Goal: Task Accomplishment & Management: Complete application form

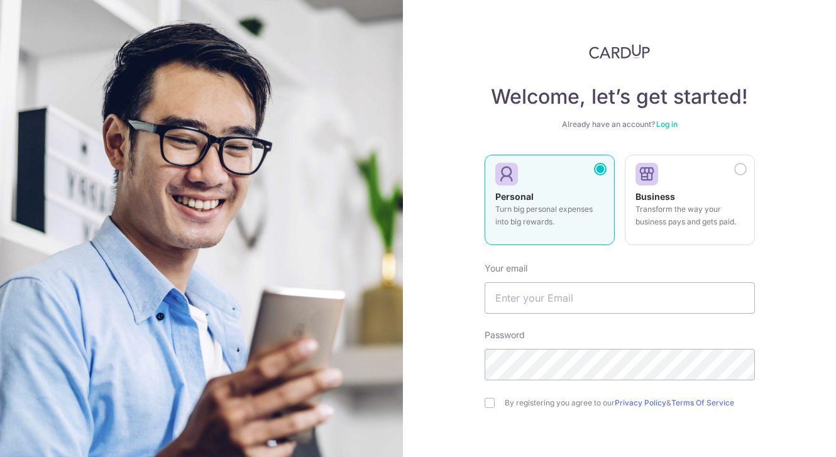
click at [153, 323] on img at bounding box center [201, 321] width 452 height 643
click at [519, 297] on input "text" at bounding box center [619, 297] width 270 height 31
type input "[EMAIL_ADDRESS][DOMAIN_NAME]"
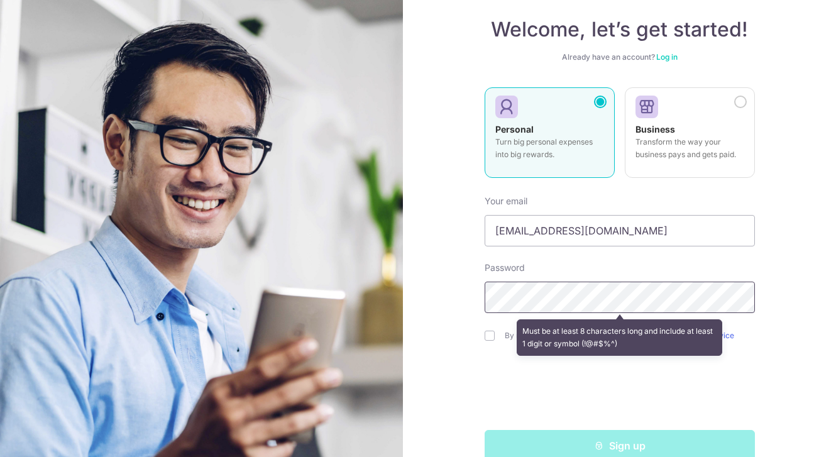
scroll to position [68, 0]
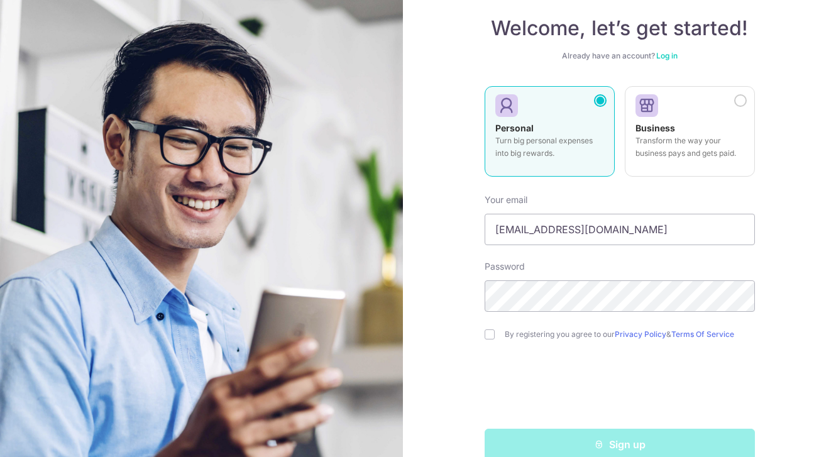
click at [487, 329] on div "By registering you agree to our Privacy Policy & Terms Of Service" at bounding box center [619, 334] width 270 height 15
click at [488, 333] on input "checkbox" at bounding box center [489, 334] width 10 height 10
checkbox input "true"
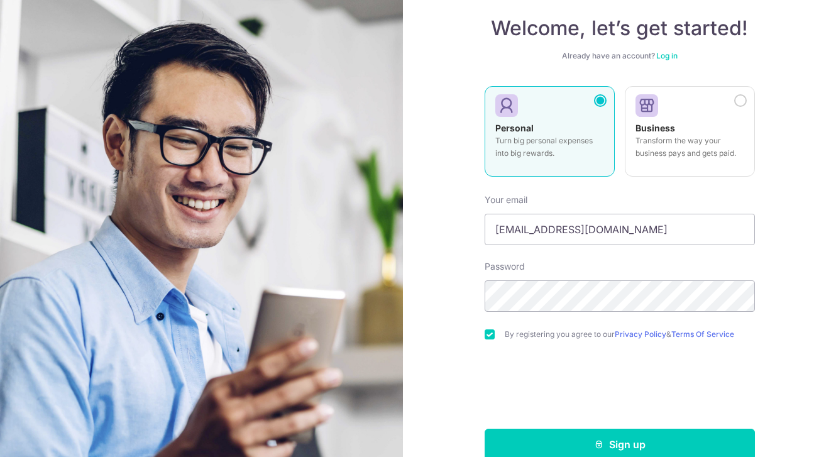
scroll to position [92, 0]
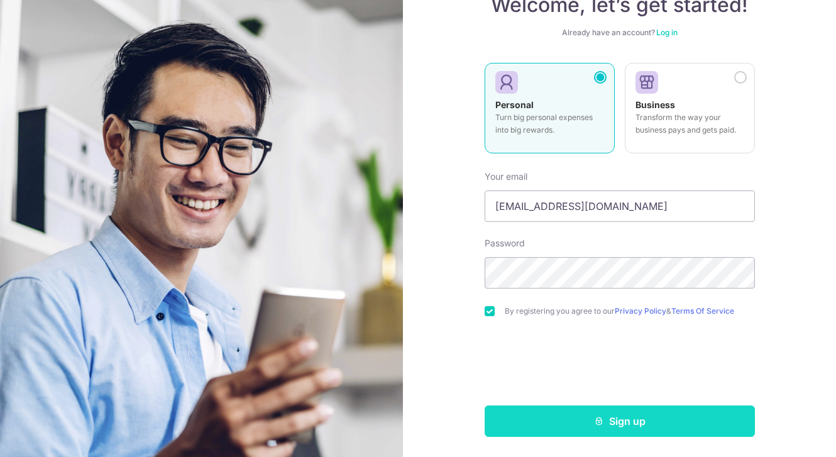
click at [604, 426] on button "Sign up" at bounding box center [619, 420] width 270 height 31
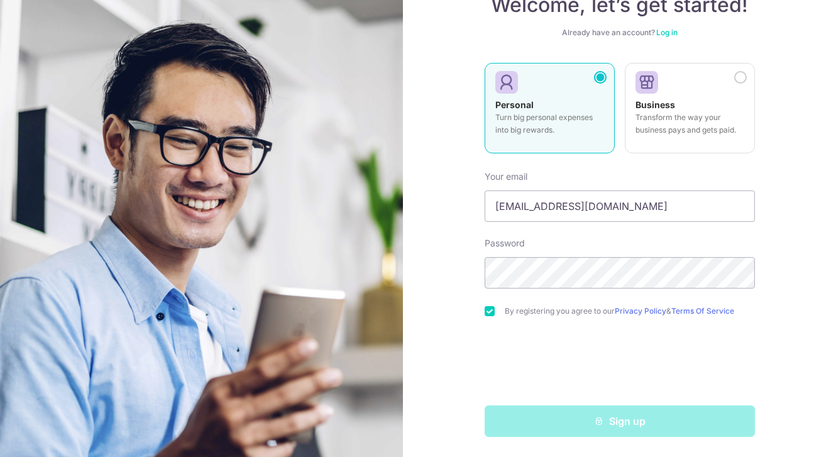
click at [604, 426] on div "Sign up" at bounding box center [619, 420] width 285 height 31
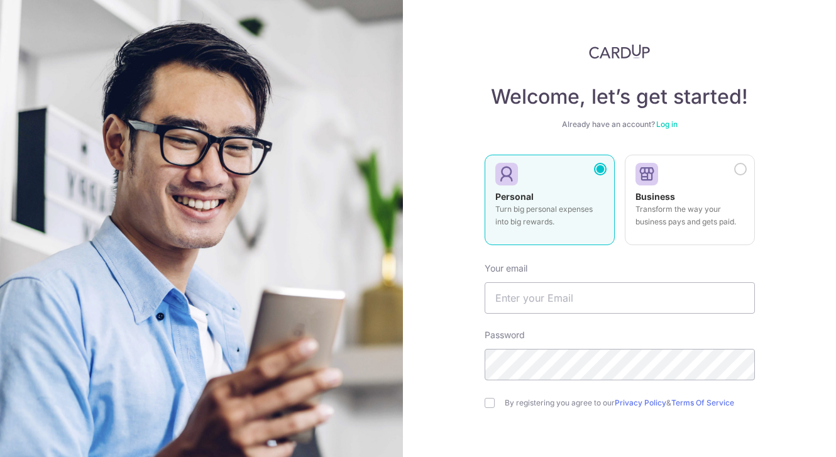
scroll to position [83, 0]
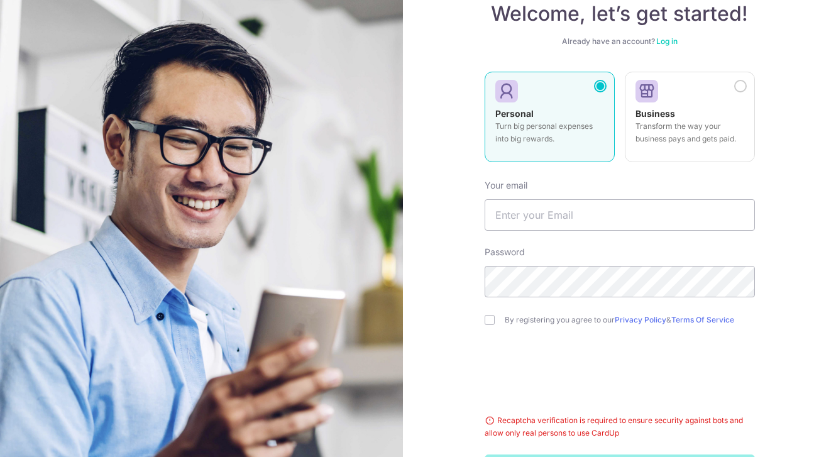
click at [537, 410] on form "Your email Password By registering you agree to our Privacy Policy & Terms Of S…" at bounding box center [619, 328] width 270 height 316
click at [533, 216] on input "text" at bounding box center [619, 214] width 270 height 31
click at [655, 226] on input "text" at bounding box center [619, 214] width 270 height 31
type input "[EMAIL_ADDRESS][DOMAIN_NAME]"
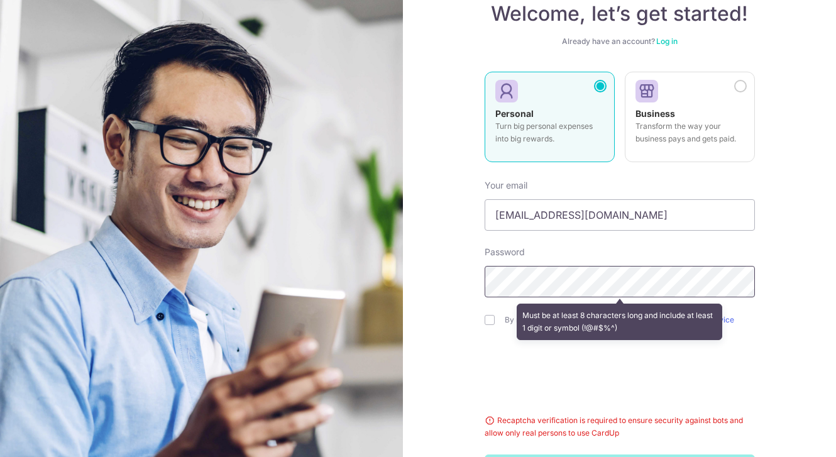
click at [418, 289] on div "Welcome, let’s get started! Already have an account? Log in Personal Turn big p…" at bounding box center [619, 228] width 433 height 457
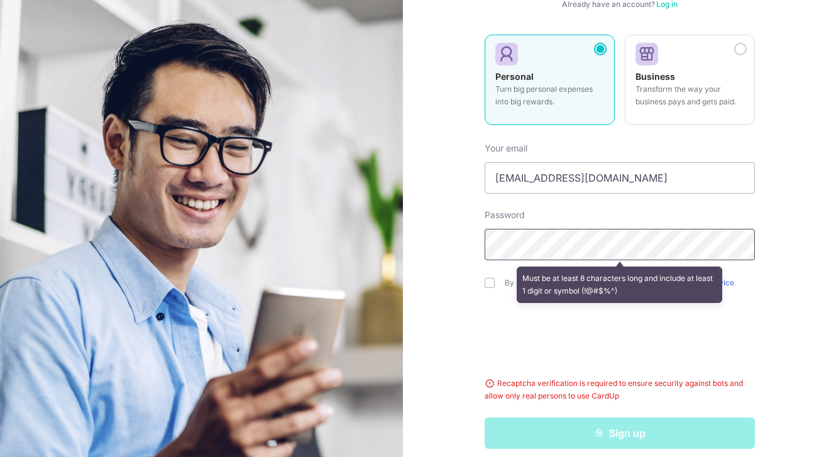
scroll to position [123, 0]
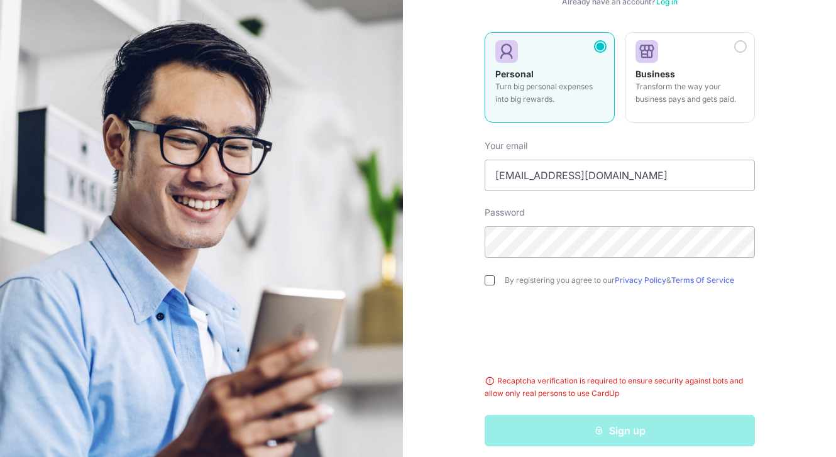
click at [484, 281] on input "checkbox" at bounding box center [489, 280] width 10 height 10
checkbox input "true"
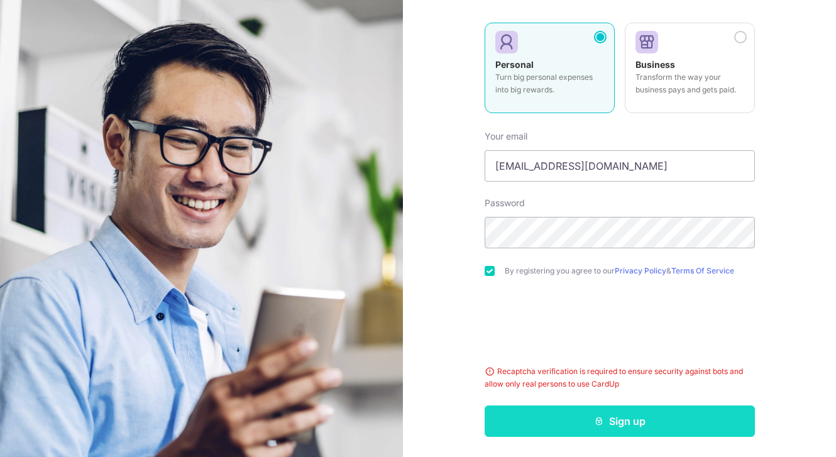
click at [587, 415] on button "Sign up" at bounding box center [619, 420] width 270 height 31
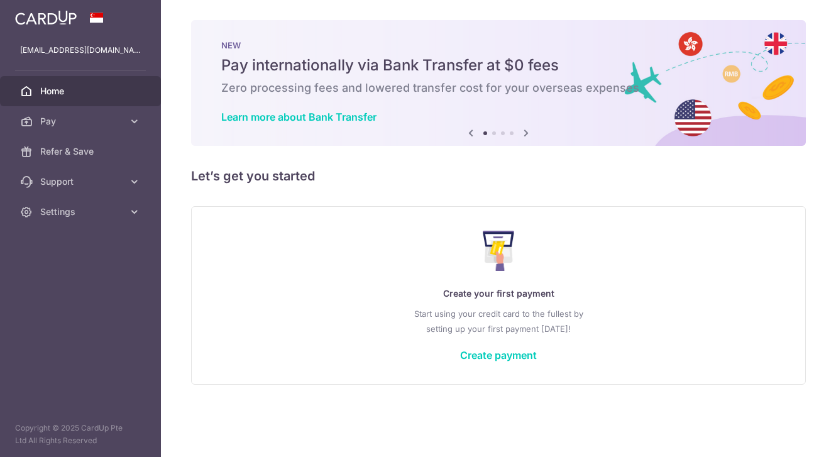
click at [587, 414] on div "× Pause Schedule Pause all future payments in this series Pause just this one p…" at bounding box center [498, 228] width 675 height 457
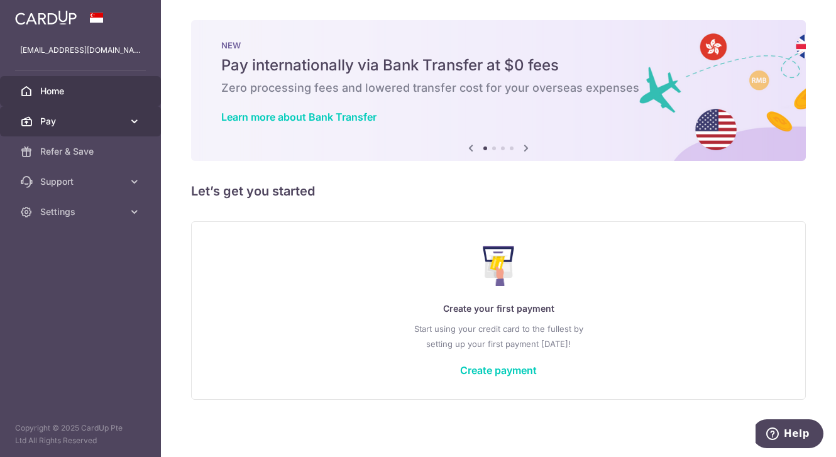
click at [131, 125] on icon at bounding box center [134, 121] width 13 height 13
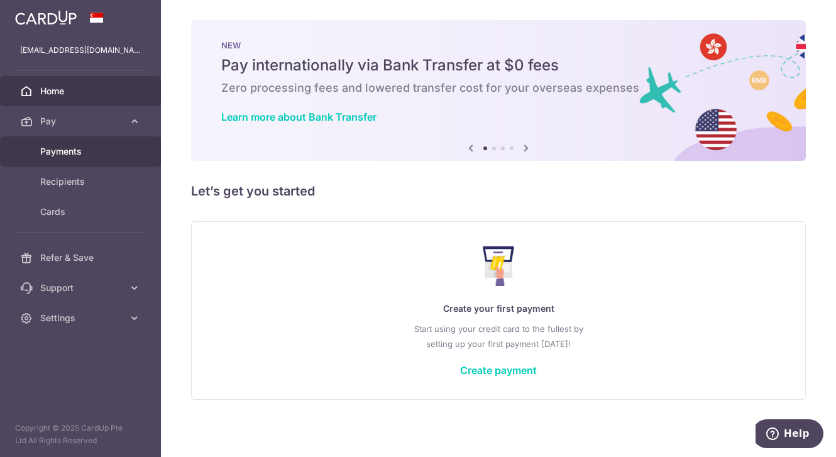
click at [89, 150] on span "Payments" at bounding box center [81, 151] width 83 height 13
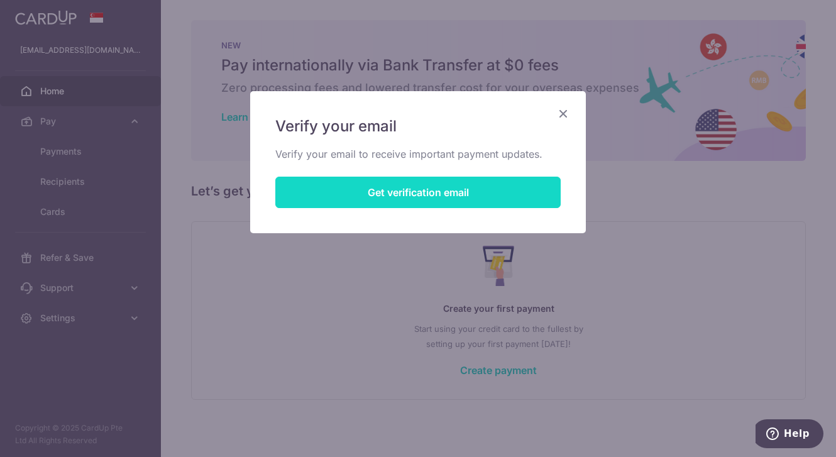
click at [482, 199] on button "Get verification email" at bounding box center [417, 192] width 285 height 31
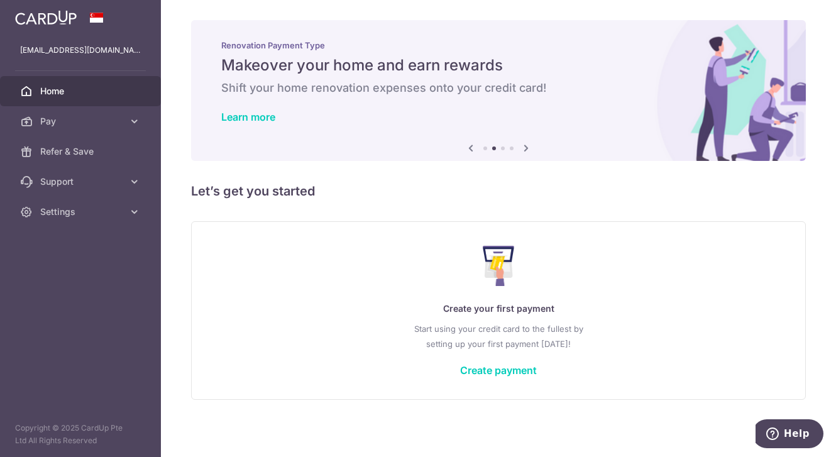
click at [309, 257] on div "Create your first payment Start using your credit card to the fullest by settin…" at bounding box center [498, 310] width 583 height 149
